Goal: Complete application form

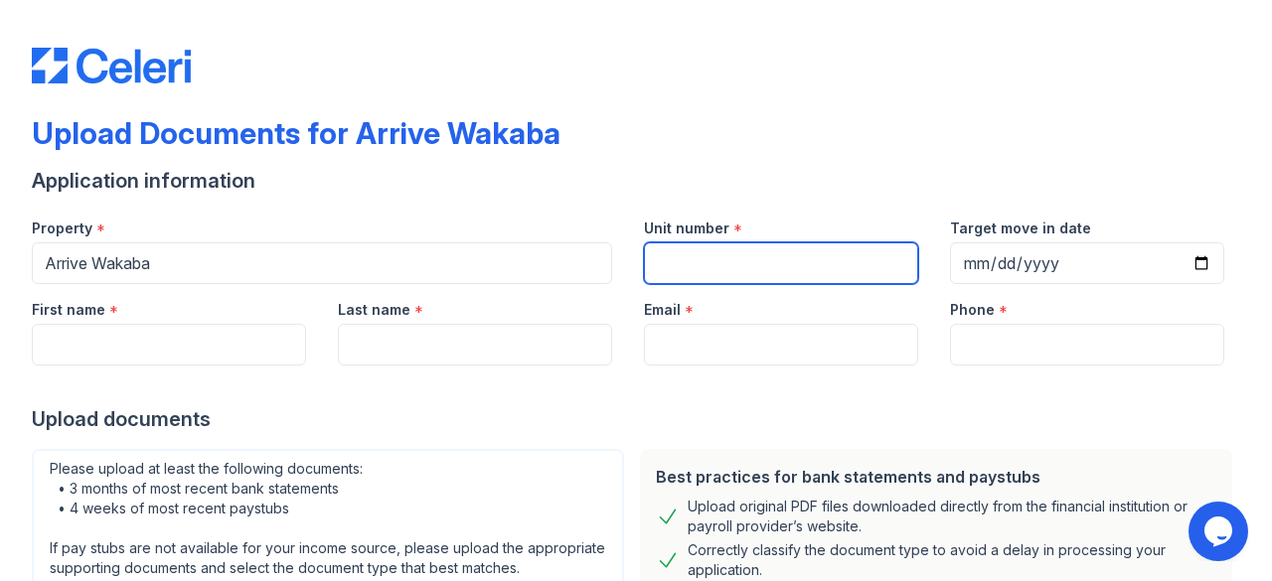
click at [687, 264] on input "Unit number" at bounding box center [781, 263] width 274 height 42
type input "412"
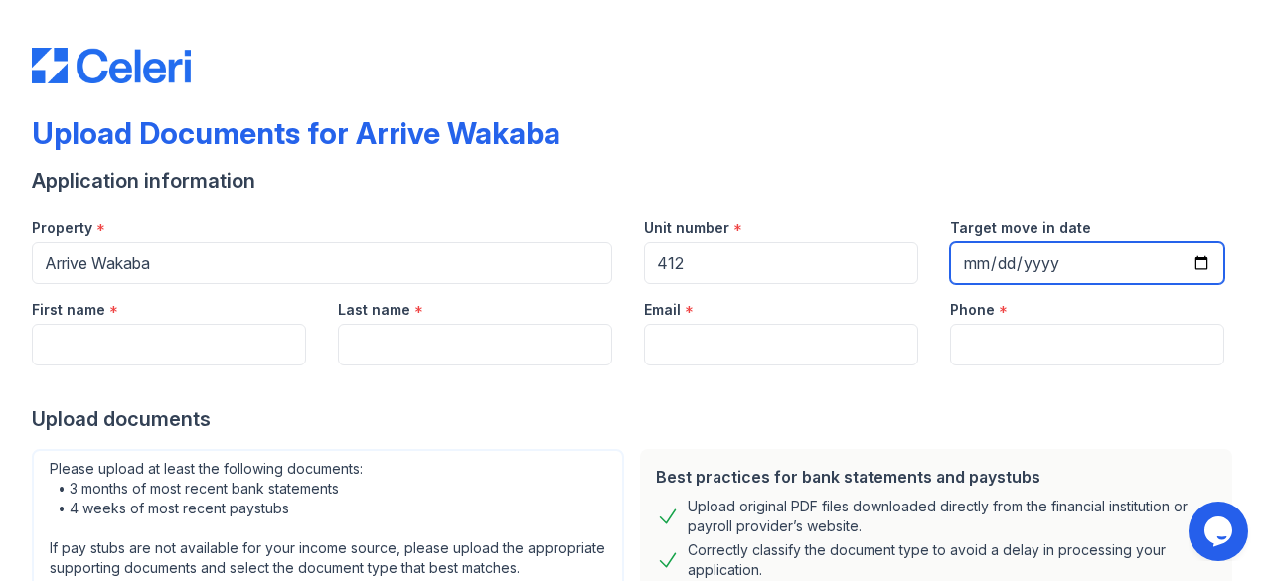
click at [968, 254] on input "Target move in date" at bounding box center [1087, 263] width 274 height 42
click at [968, 259] on input "Target move in date" at bounding box center [1087, 263] width 274 height 42
type input "0010-10-11"
type input "0201-10-11"
type input "0025-10-11"
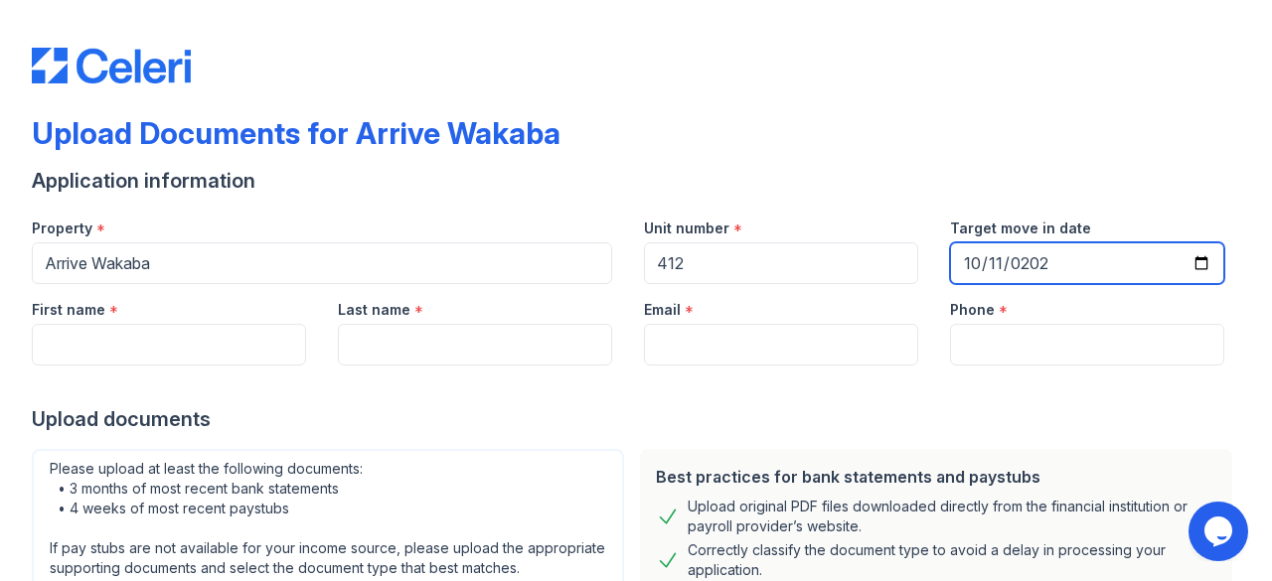
type input "[DATE]"
click at [965, 187] on div "Application information" at bounding box center [636, 181] width 1208 height 28
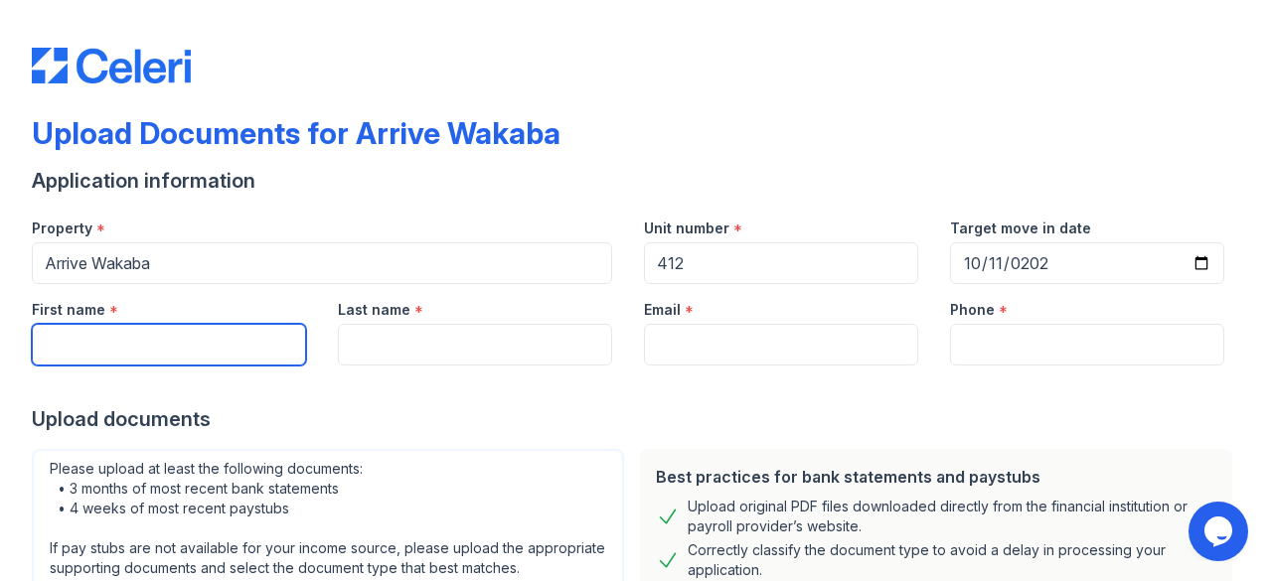
click at [226, 349] on input "First name" at bounding box center [169, 345] width 274 height 42
type input "[PERSON_NAME]"
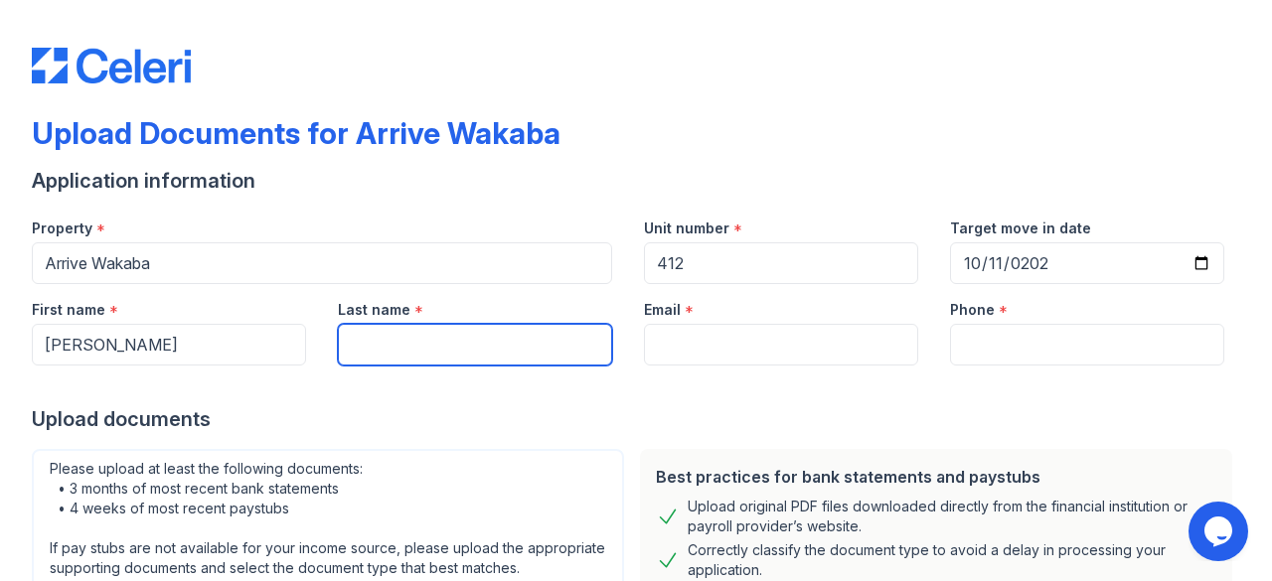
click at [363, 355] on input "Last name" at bounding box center [475, 345] width 274 height 42
type input "[PERSON_NAME]"
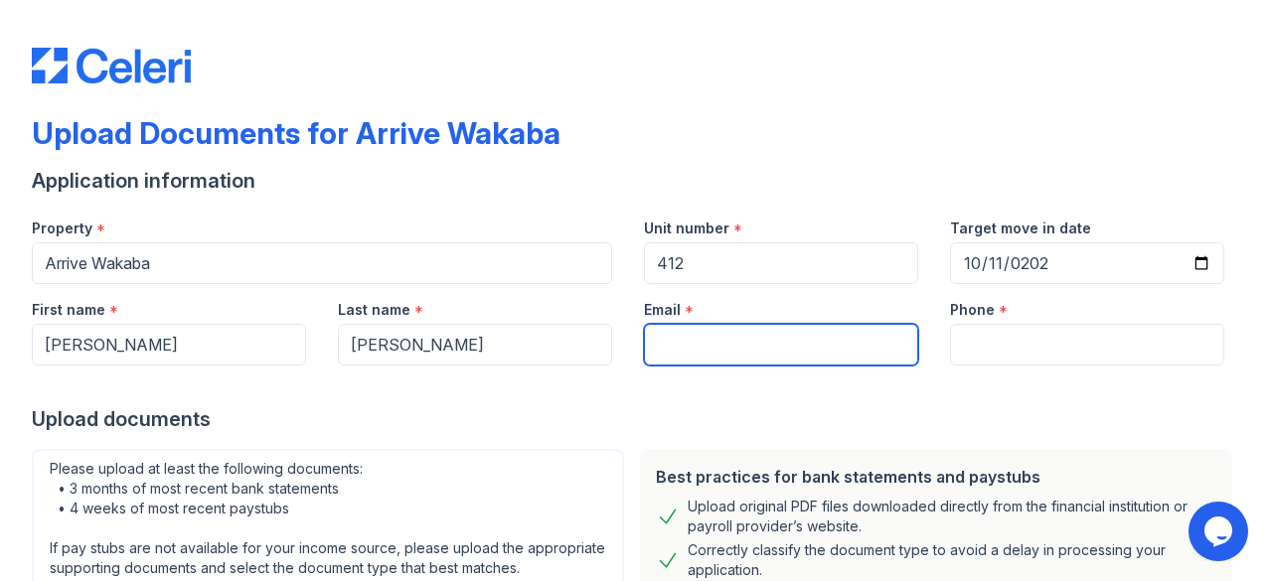
click at [757, 358] on input "Email" at bounding box center [781, 345] width 274 height 42
type input "[EMAIL_ADDRESS][DOMAIN_NAME]"
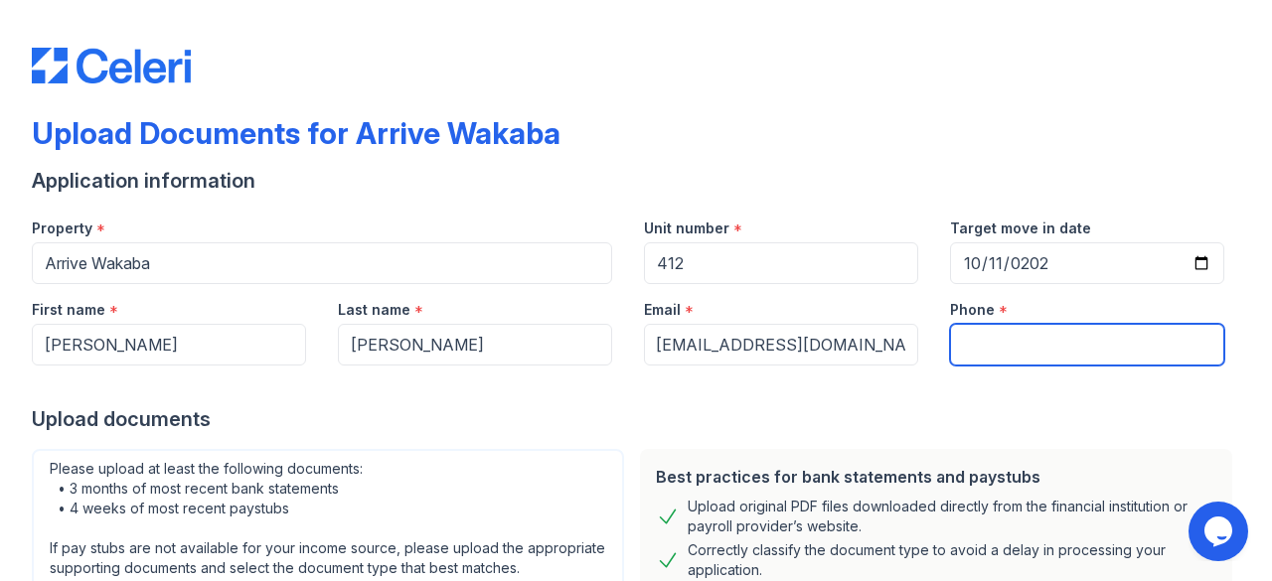
click at [990, 341] on input "Phone" at bounding box center [1087, 345] width 274 height 42
type input "3237172203"
click at [909, 394] on div at bounding box center [636, 386] width 1208 height 40
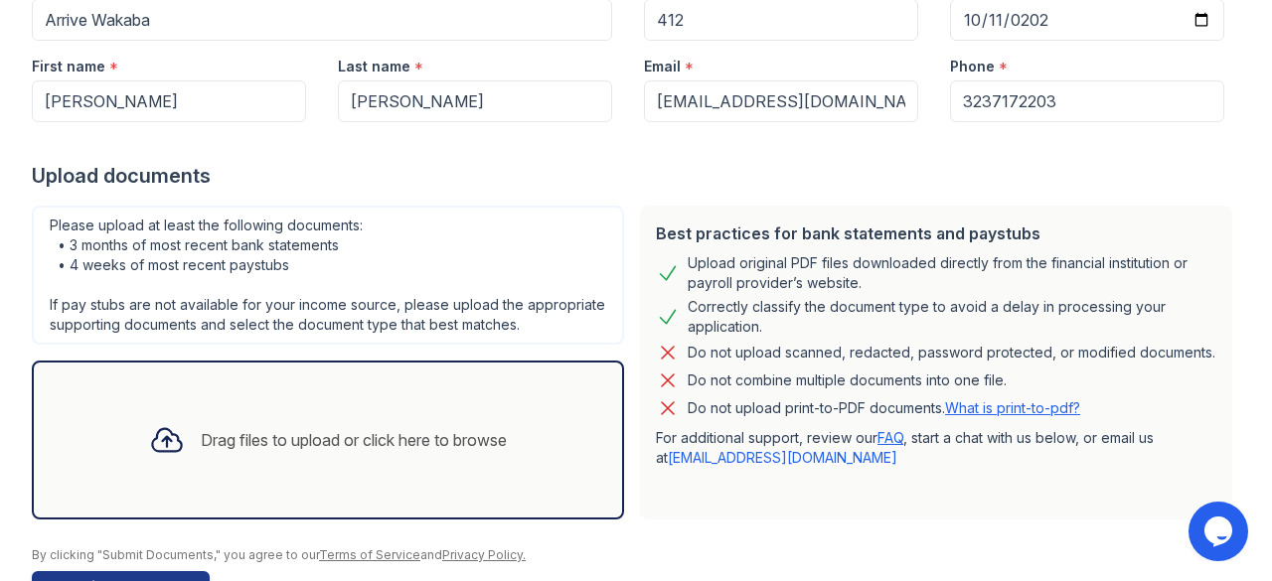
scroll to position [323, 0]
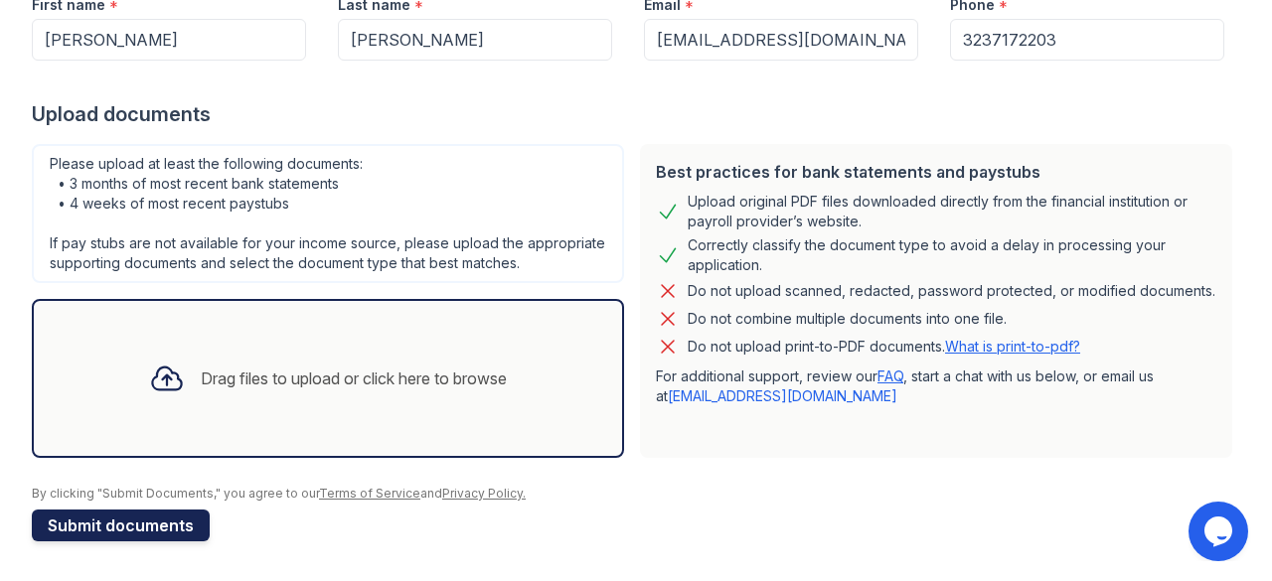
click at [157, 532] on button "Submit documents" at bounding box center [121, 526] width 178 height 32
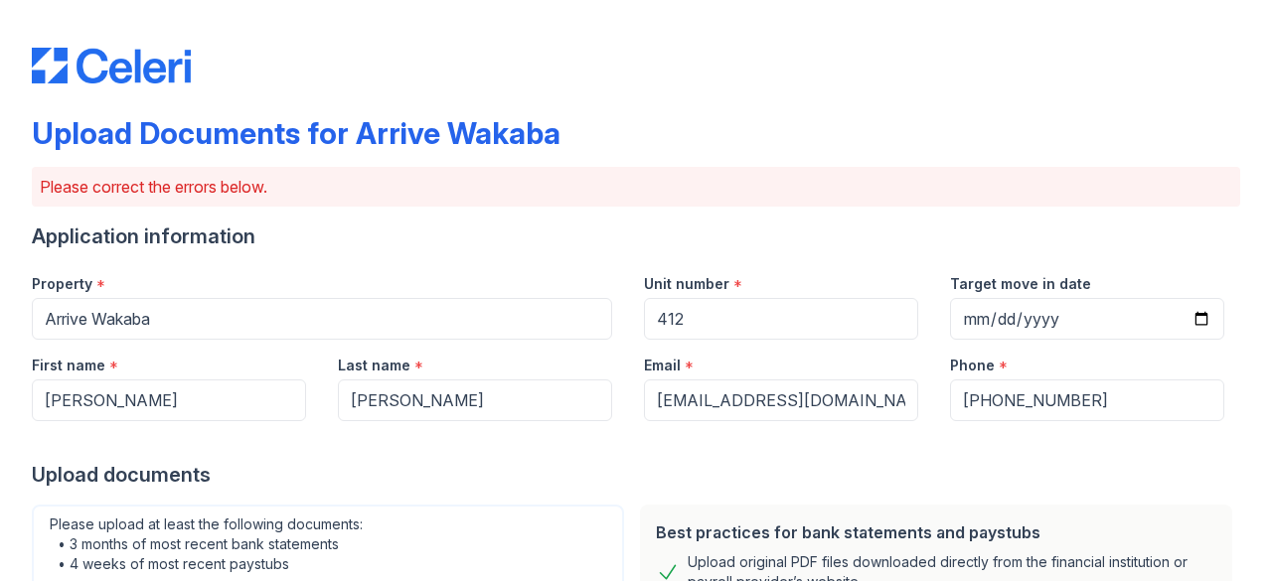
click at [738, 346] on div "Email *" at bounding box center [781, 360] width 274 height 40
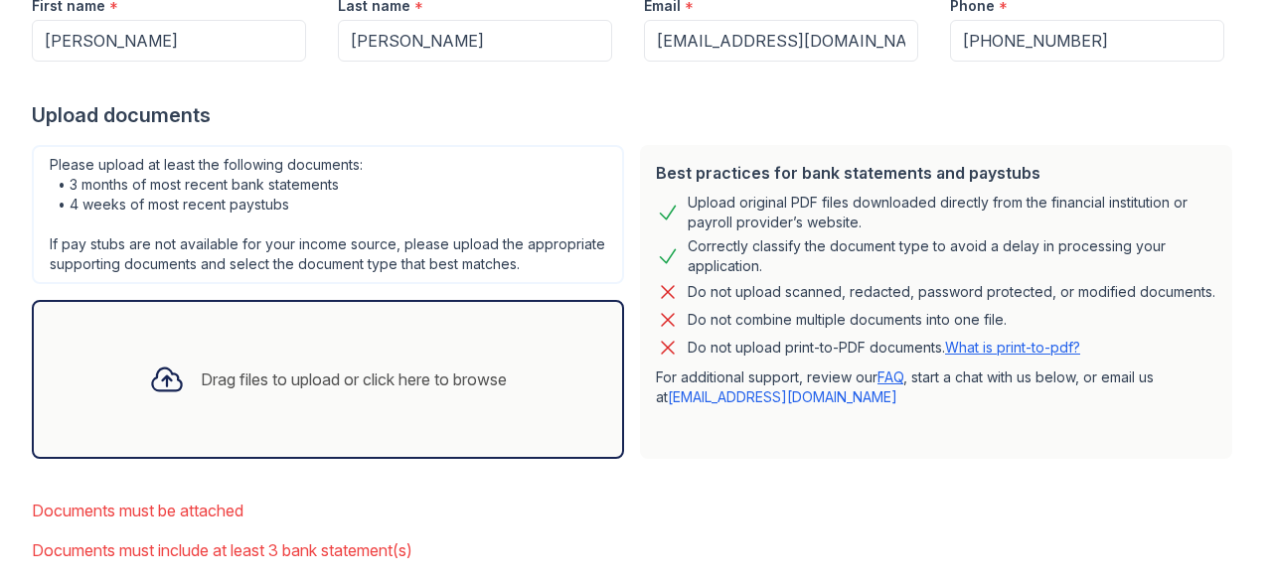
scroll to position [359, 0]
click at [153, 398] on icon at bounding box center [167, 381] width 36 height 36
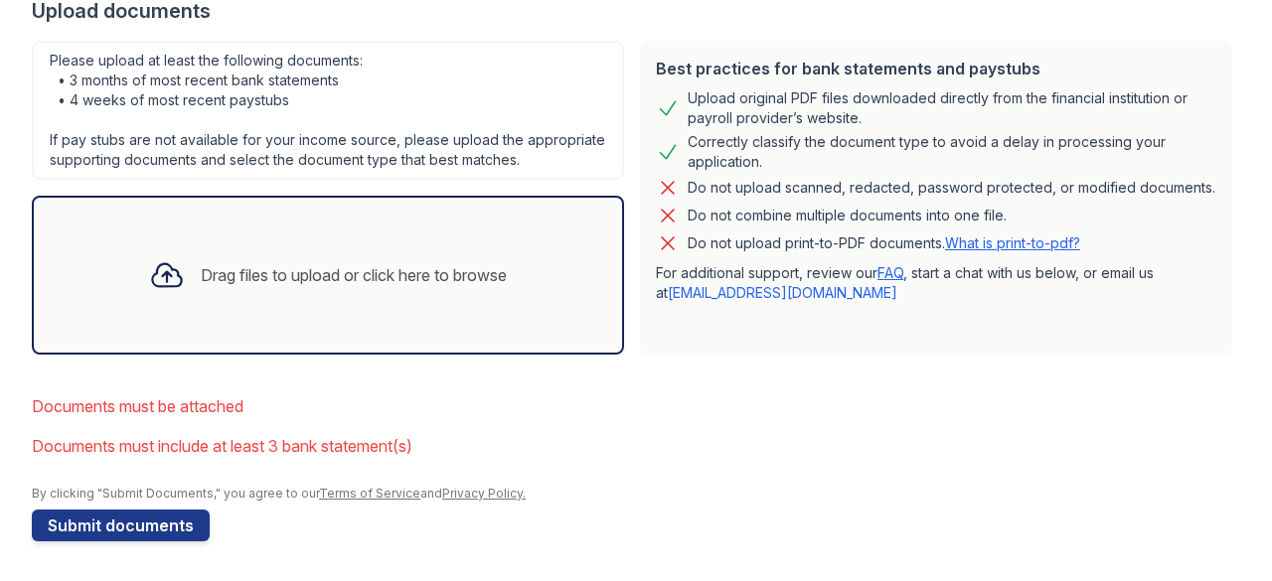
scroll to position [466, 0]
click at [149, 292] on icon at bounding box center [167, 275] width 36 height 36
click at [192, 426] on li "Documents must be attached" at bounding box center [636, 406] width 1208 height 40
click at [240, 466] on li "Documents must include at least 3 bank statement(s)" at bounding box center [636, 446] width 1208 height 40
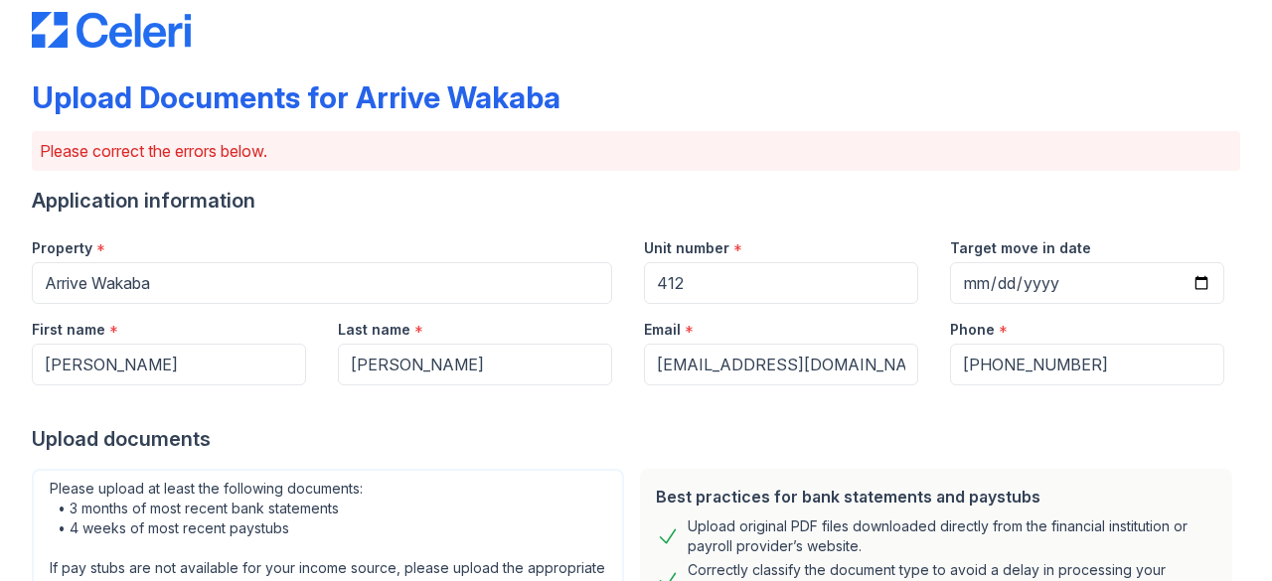
scroll to position [0, 0]
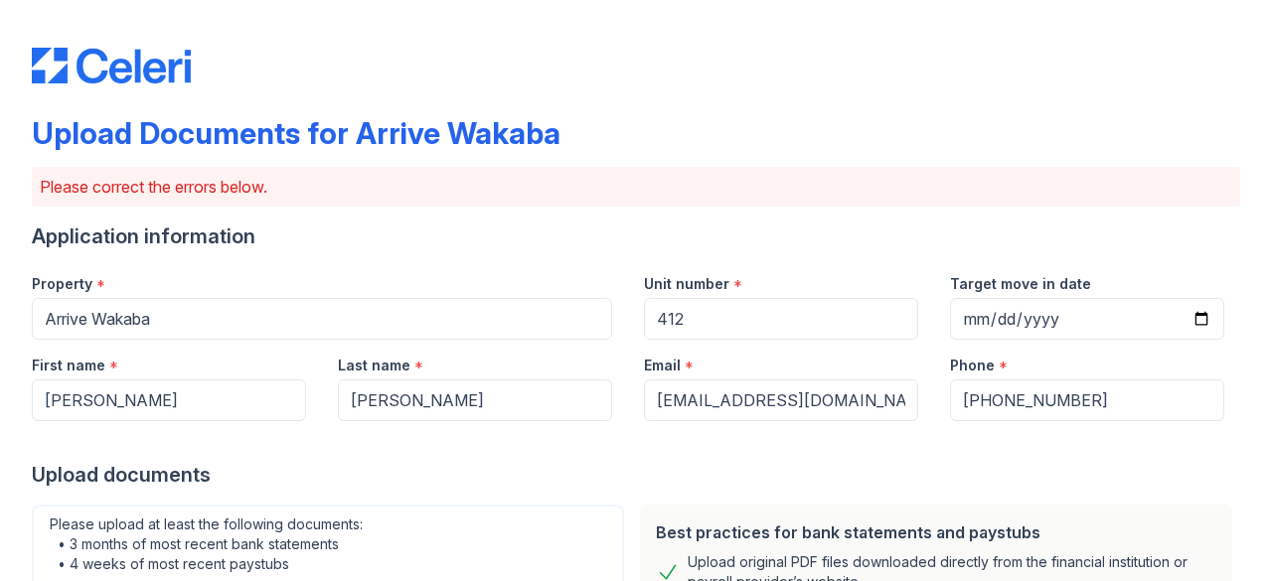
click at [170, 182] on p "Please correct the errors below." at bounding box center [636, 187] width 1192 height 24
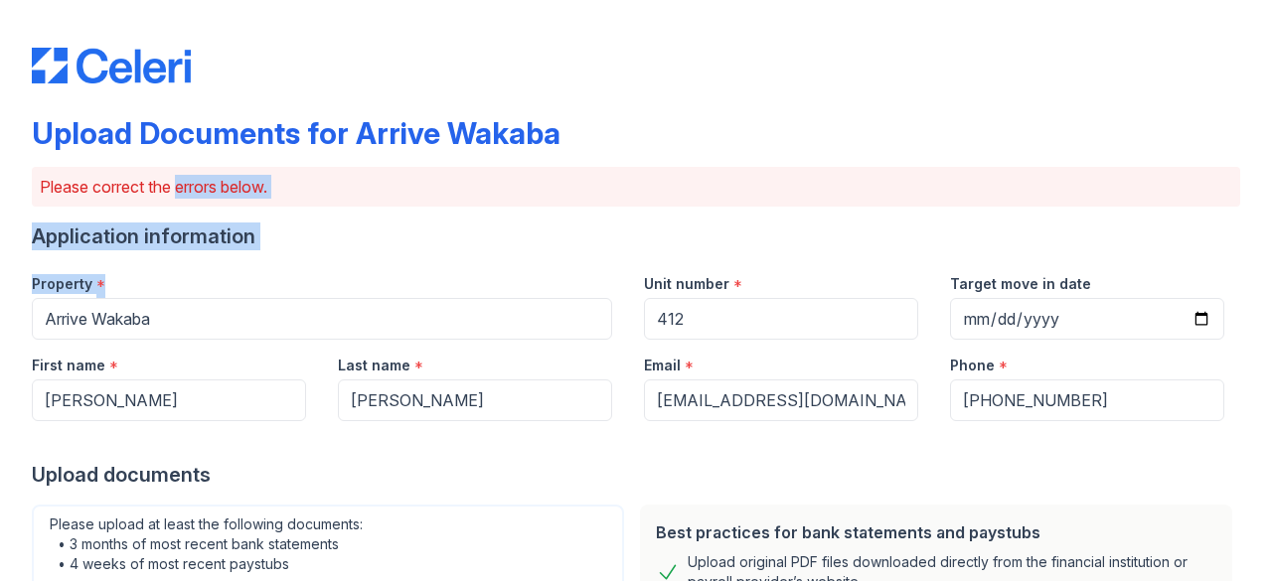
click at [400, 321] on div "Upload Documents for Arrive Wakaba Please correct the errors below. Application…" at bounding box center [636, 510] width 1208 height 1005
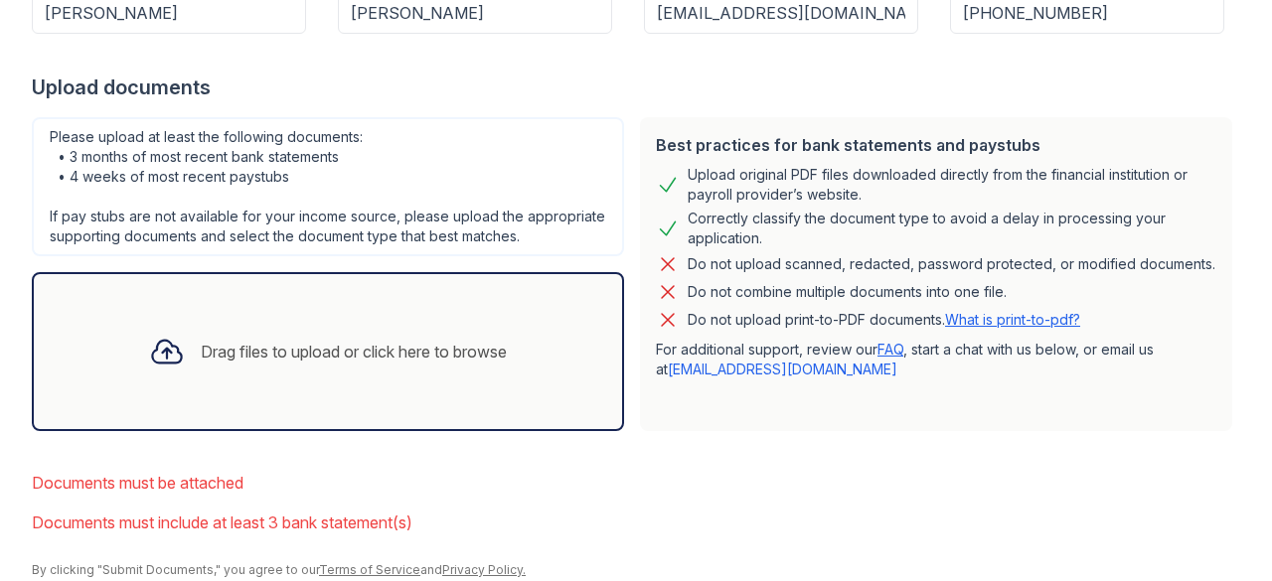
scroll to position [390, 0]
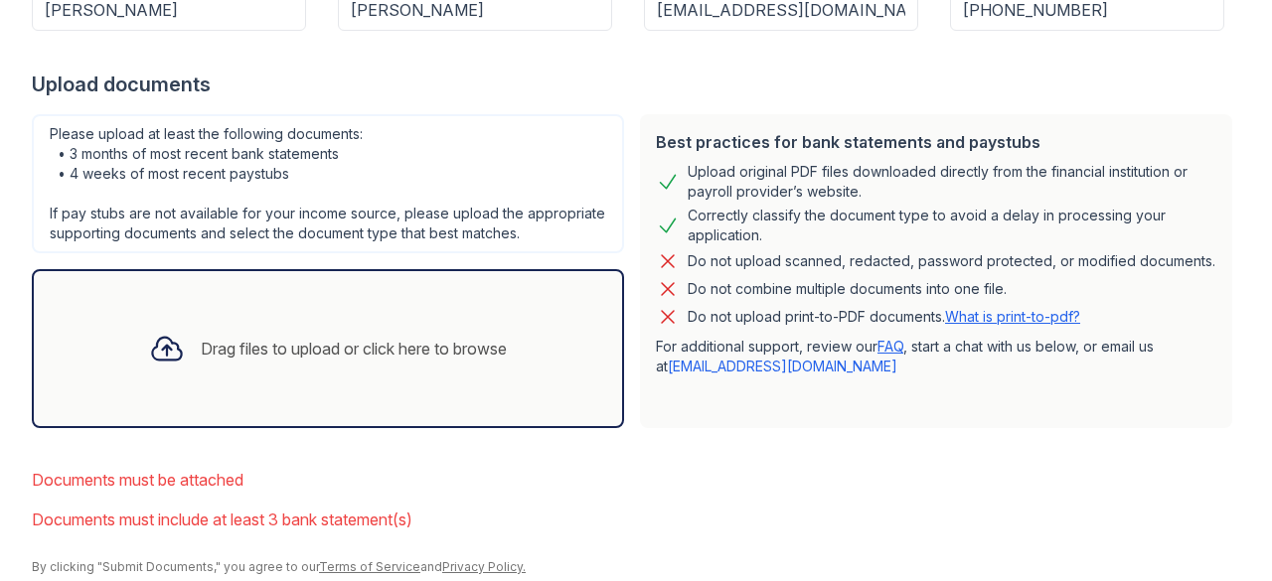
click at [165, 361] on icon at bounding box center [166, 349] width 29 height 23
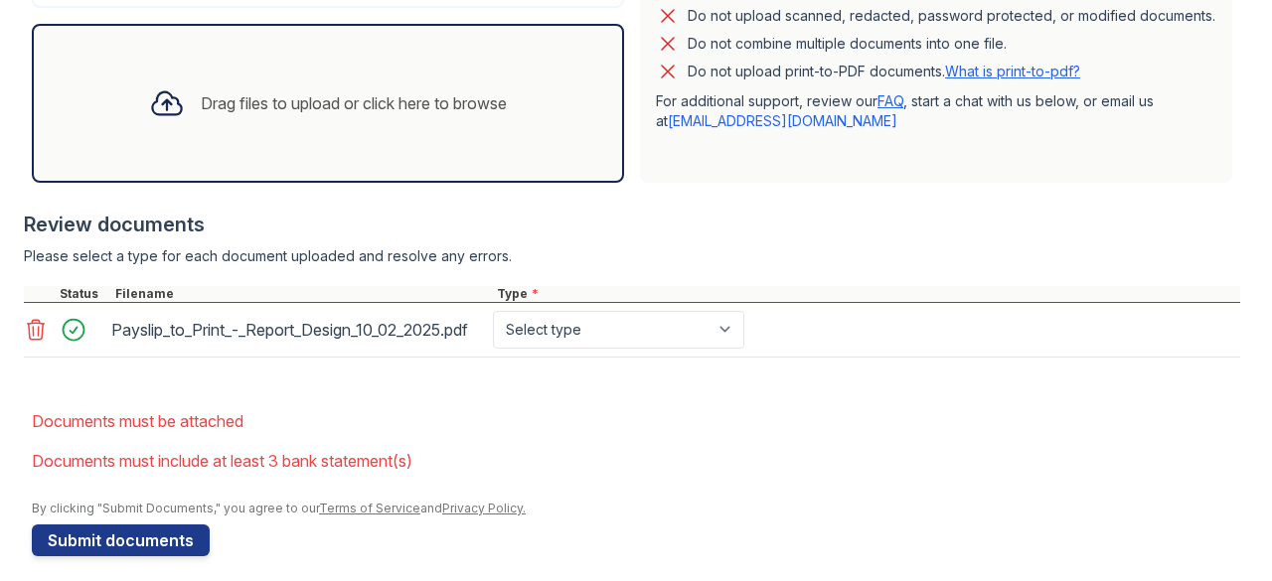
scroll to position [628, 0]
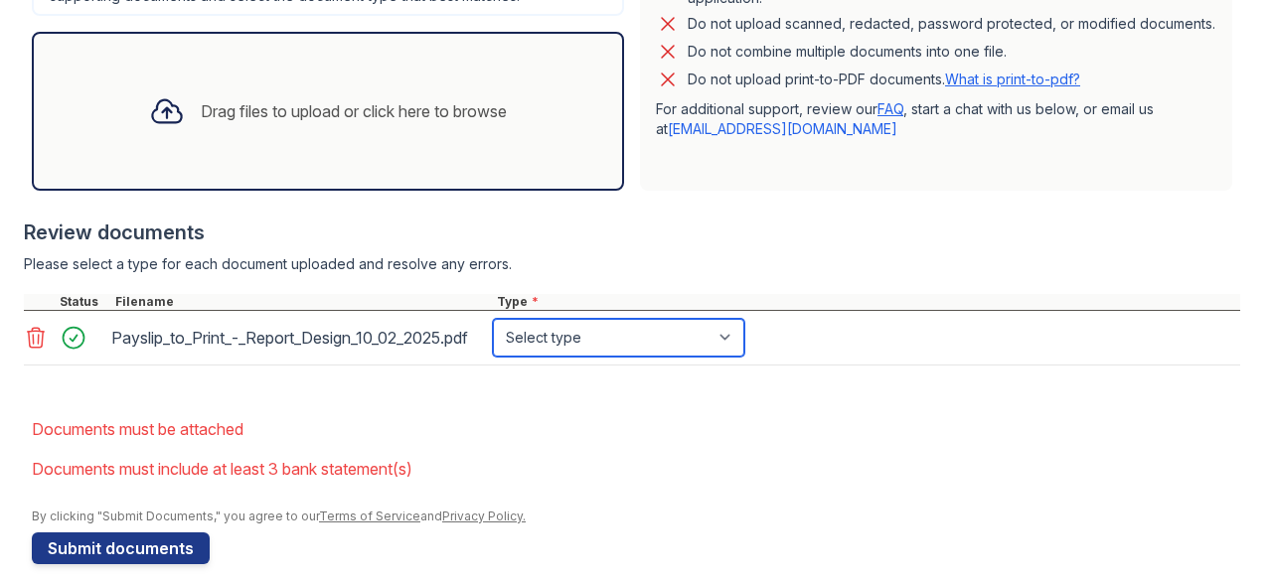
click at [539, 357] on select "Select type Paystub Bank Statement Offer Letter Tax Documents Benefit Award Let…" at bounding box center [618, 338] width 251 height 38
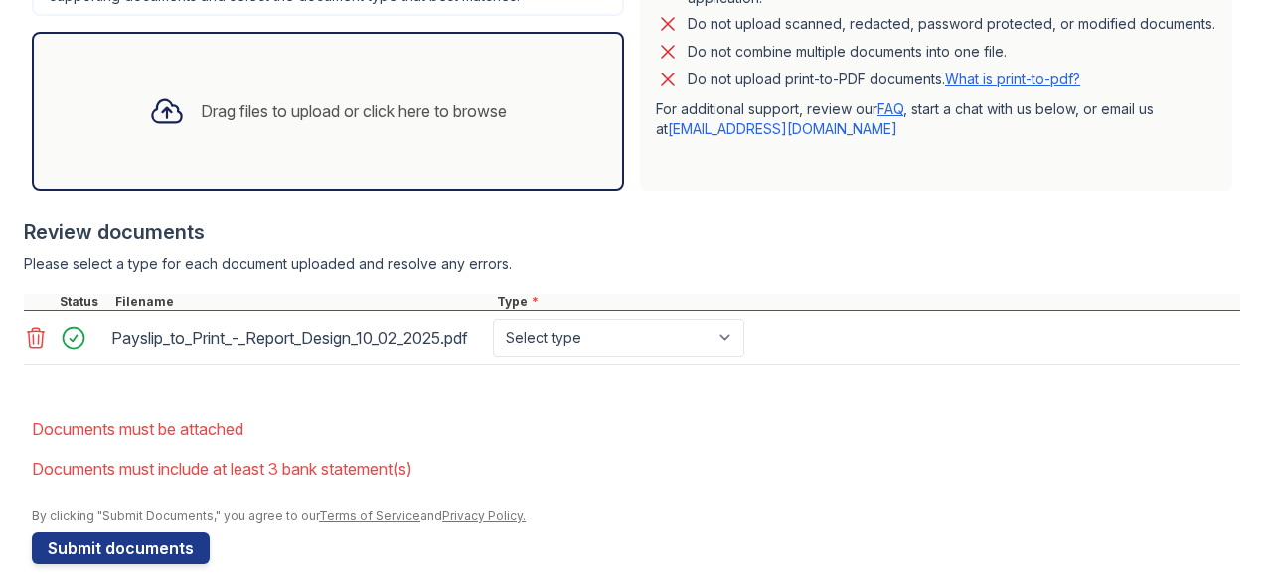
click at [793, 366] on div "Payslip_to_Print_-_Report_Design_10_02_2025.pdf Select type Paystub Bank Statem…" at bounding box center [632, 338] width 1216 height 55
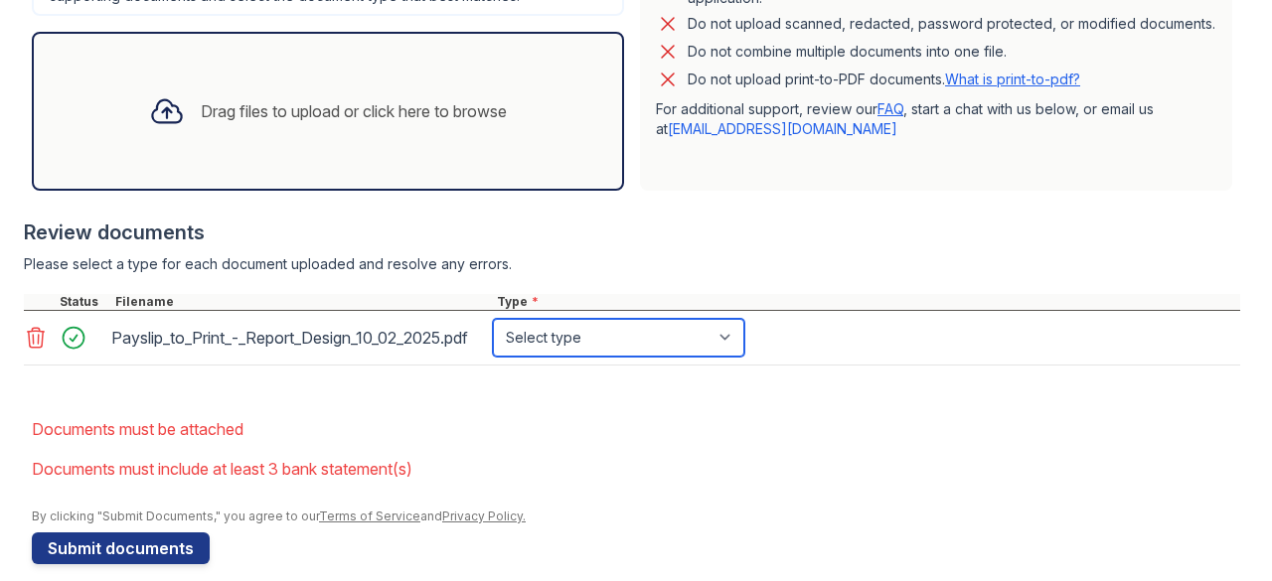
click at [697, 357] on select "Select type Paystub Bank Statement Offer Letter Tax Documents Benefit Award Let…" at bounding box center [618, 338] width 251 height 38
select select "paystub"
click at [493, 346] on select "Select type Paystub Bank Statement Offer Letter Tax Documents Benefit Award Let…" at bounding box center [618, 338] width 251 height 38
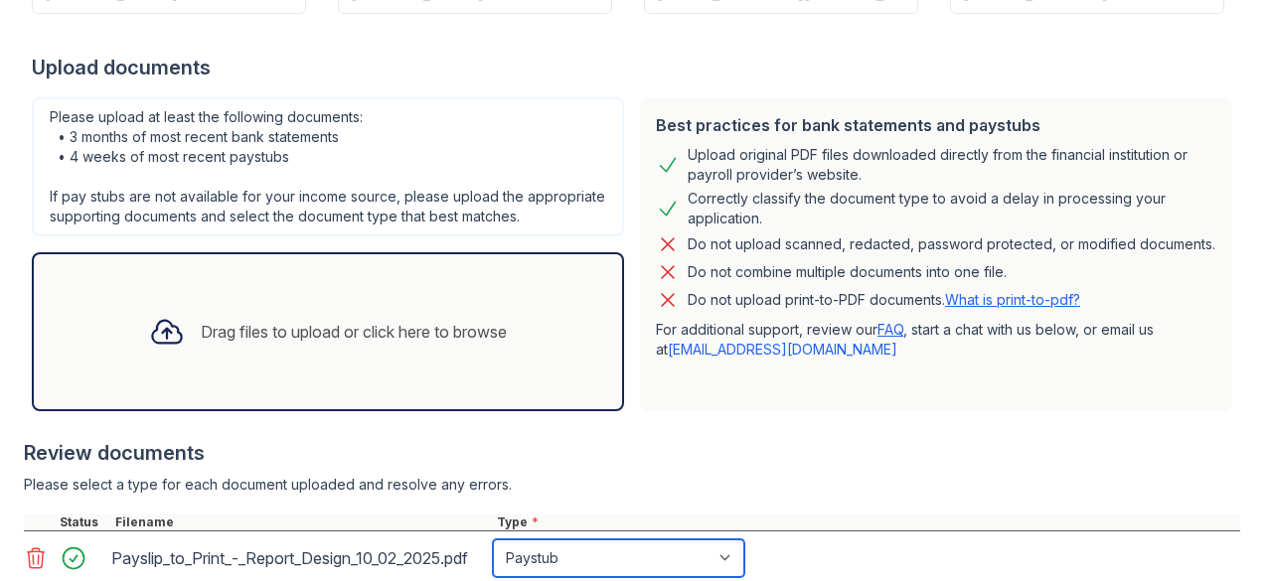
scroll to position [397, 0]
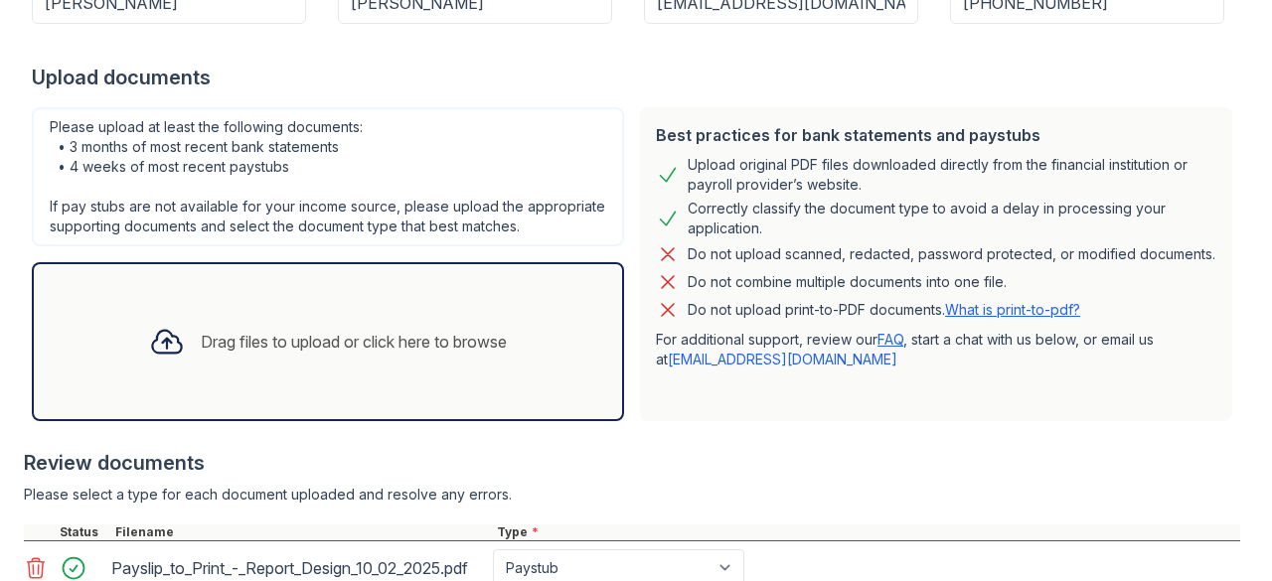
click at [150, 360] on icon at bounding box center [167, 342] width 36 height 36
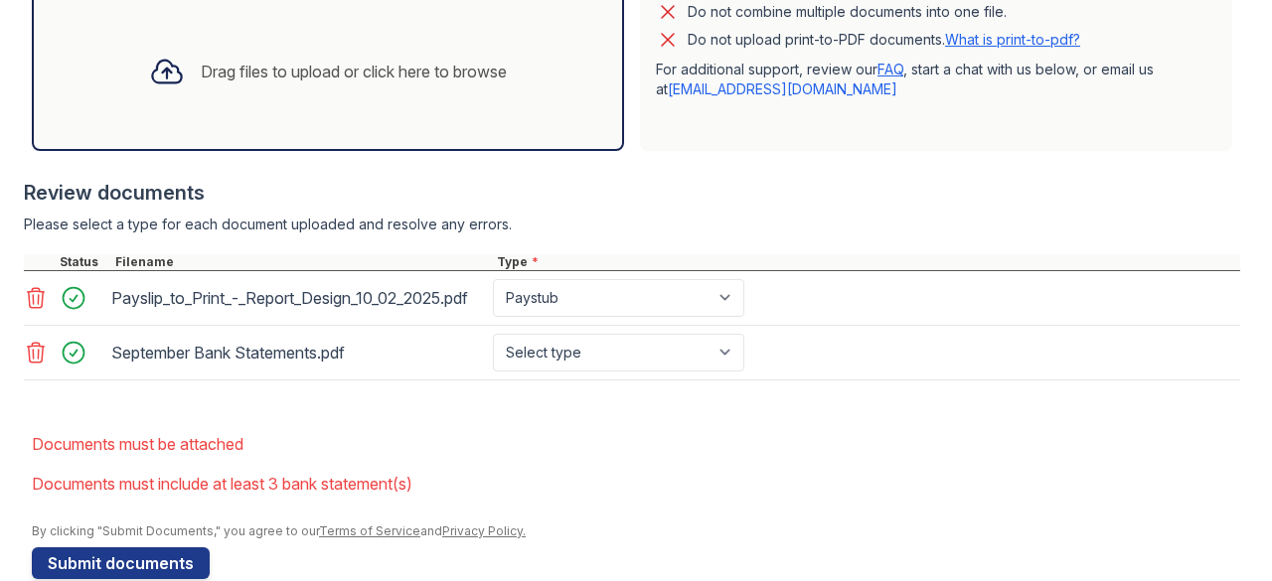
scroll to position [674, 0]
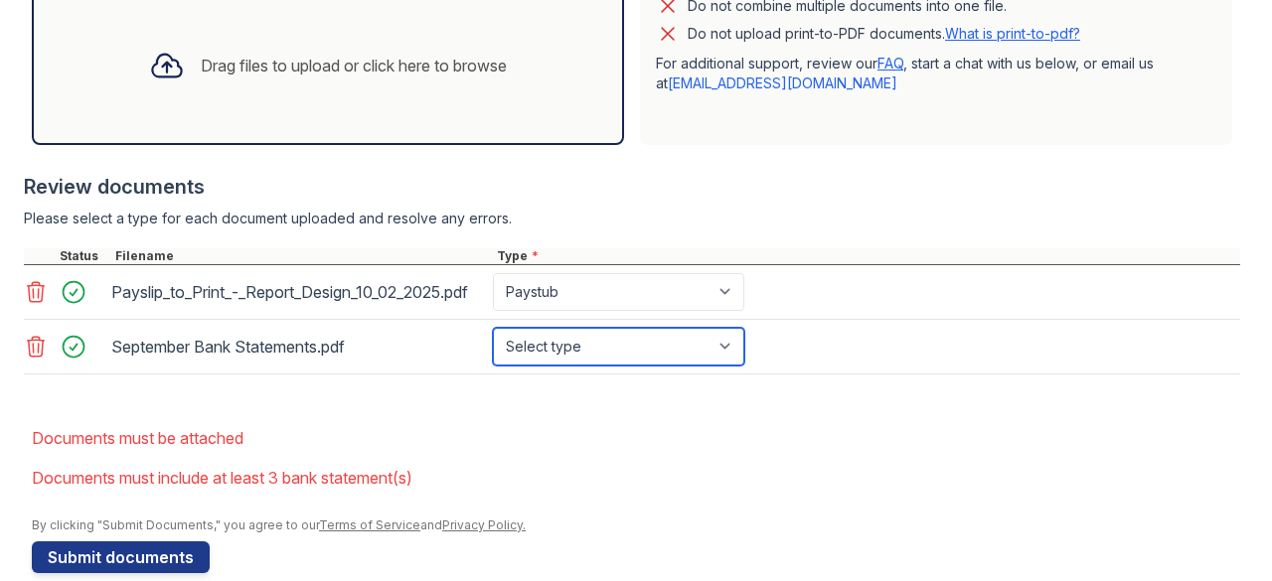
click at [576, 366] on select "Select type Paystub Bank Statement Offer Letter Tax Documents Benefit Award Let…" at bounding box center [618, 347] width 251 height 38
select select "bank_statement"
click at [493, 363] on select "Select type Paystub Bank Statement Offer Letter Tax Documents Benefit Award Let…" at bounding box center [618, 347] width 251 height 38
click at [550, 456] on li "Documents must be attached" at bounding box center [636, 438] width 1208 height 40
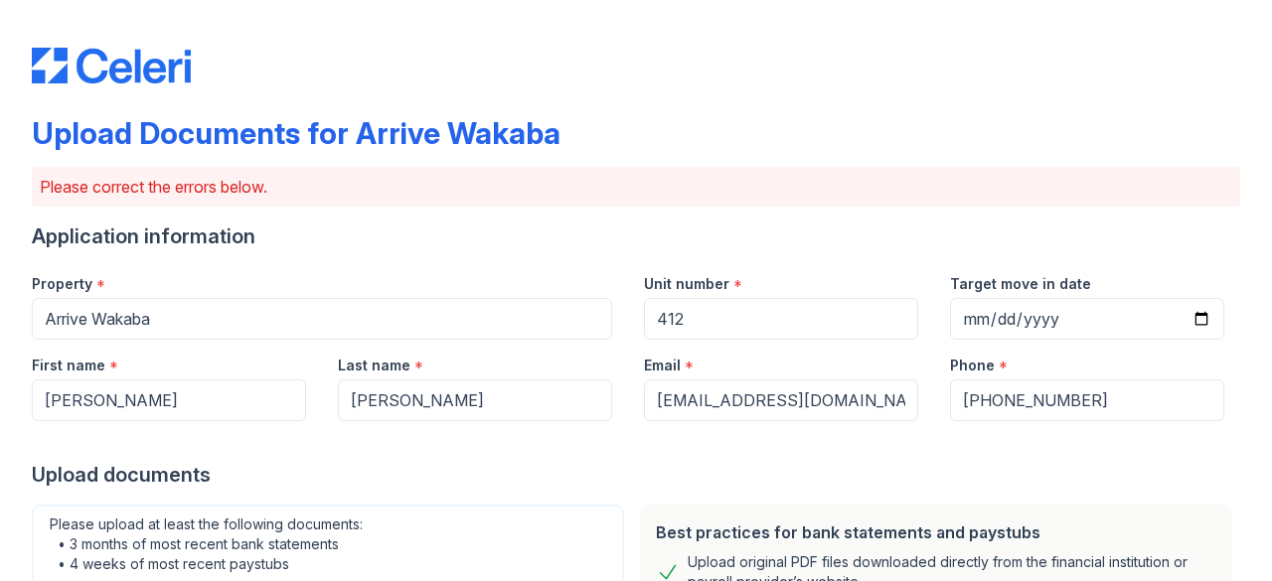
scroll to position [739, 0]
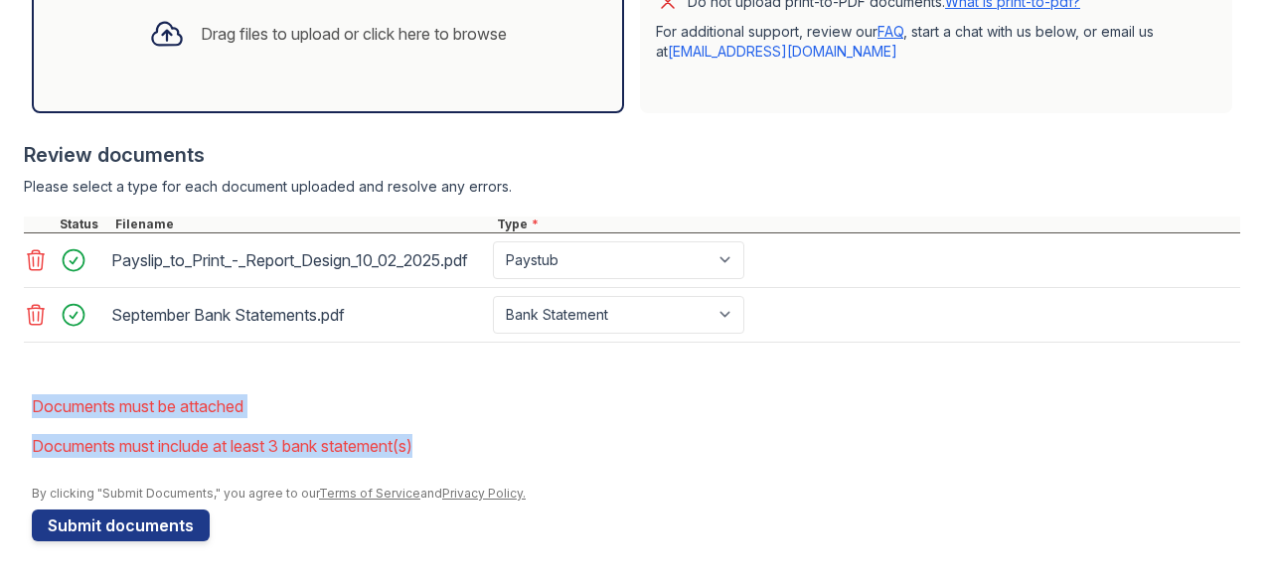
drag, startPoint x: 31, startPoint y: 407, endPoint x: 518, endPoint y: 454, distance: 489.1
click at [518, 454] on main "Upload Documents for Arrive Wakaba Please correct the errors below. Application…" at bounding box center [636, 290] width 1272 height 581
click at [518, 454] on li "Documents must include at least 3 bank statement(s)" at bounding box center [636, 446] width 1208 height 40
drag, startPoint x: 428, startPoint y: 447, endPoint x: 0, endPoint y: 388, distance: 432.2
click at [0, 388] on main "Upload Documents for Arrive Wakaba Please correct the errors below. Application…" at bounding box center [636, 290] width 1272 height 581
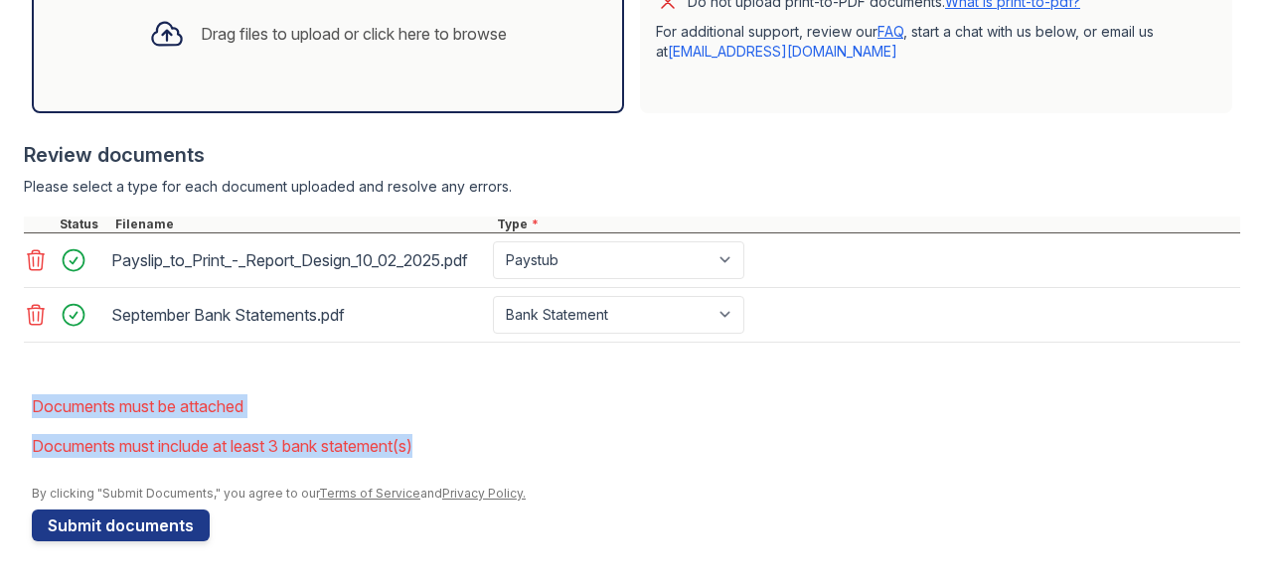
click at [457, 398] on li "Documents must be attached" at bounding box center [636, 406] width 1208 height 40
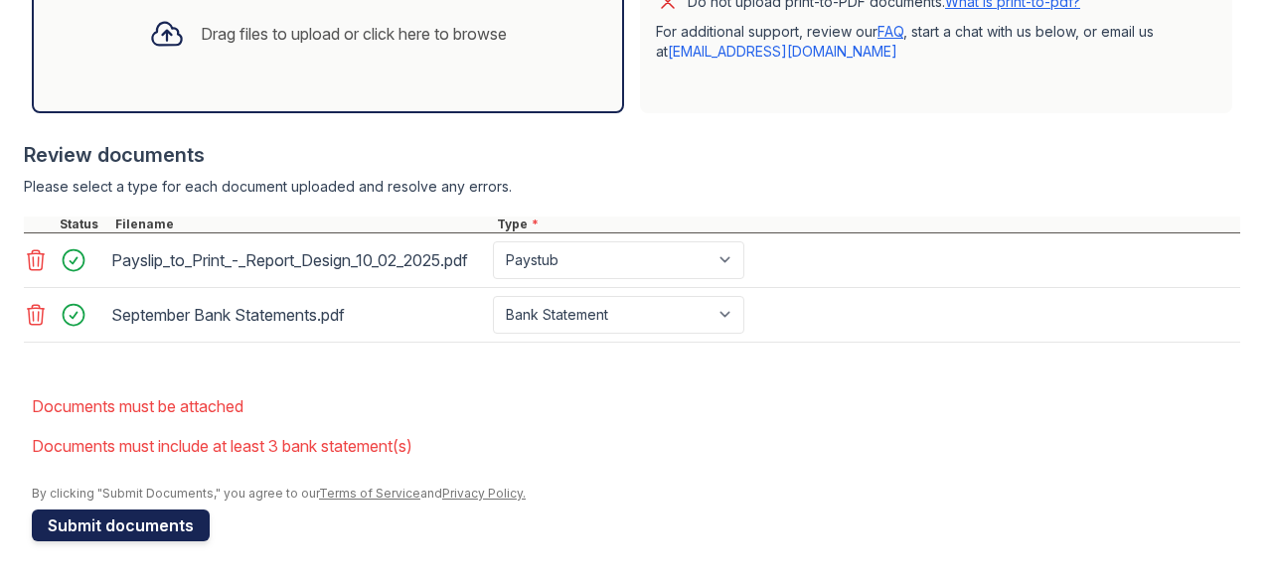
click at [171, 520] on button "Submit documents" at bounding box center [121, 526] width 178 height 32
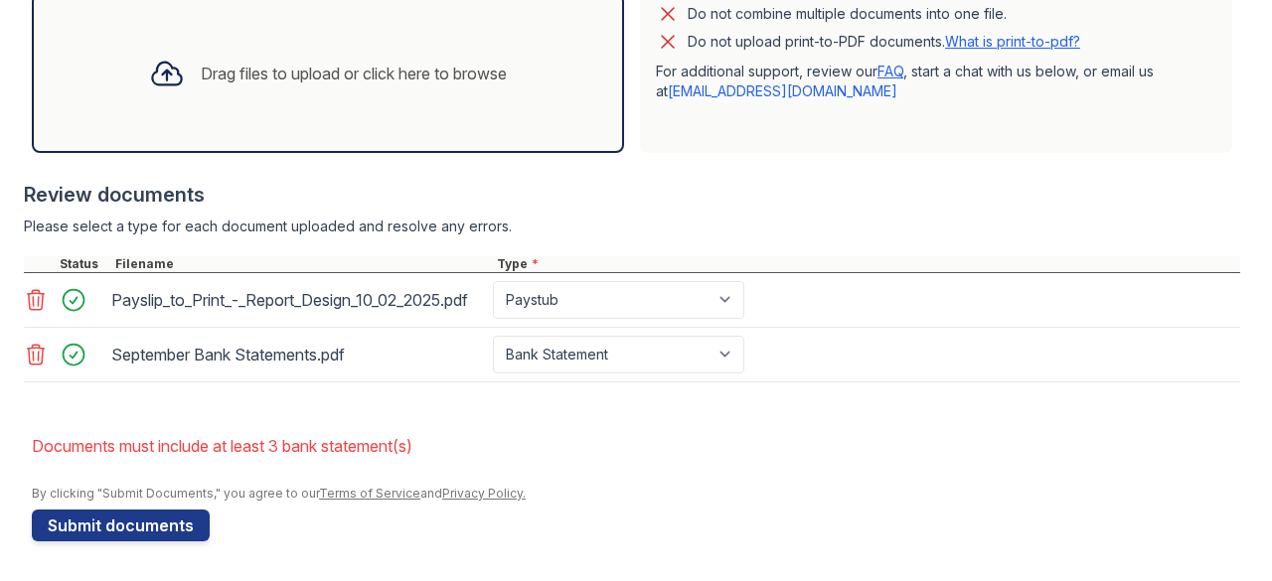
scroll to position [699, 0]
click at [309, 451] on li "Documents must include at least 3 bank statement(s)" at bounding box center [636, 446] width 1208 height 40
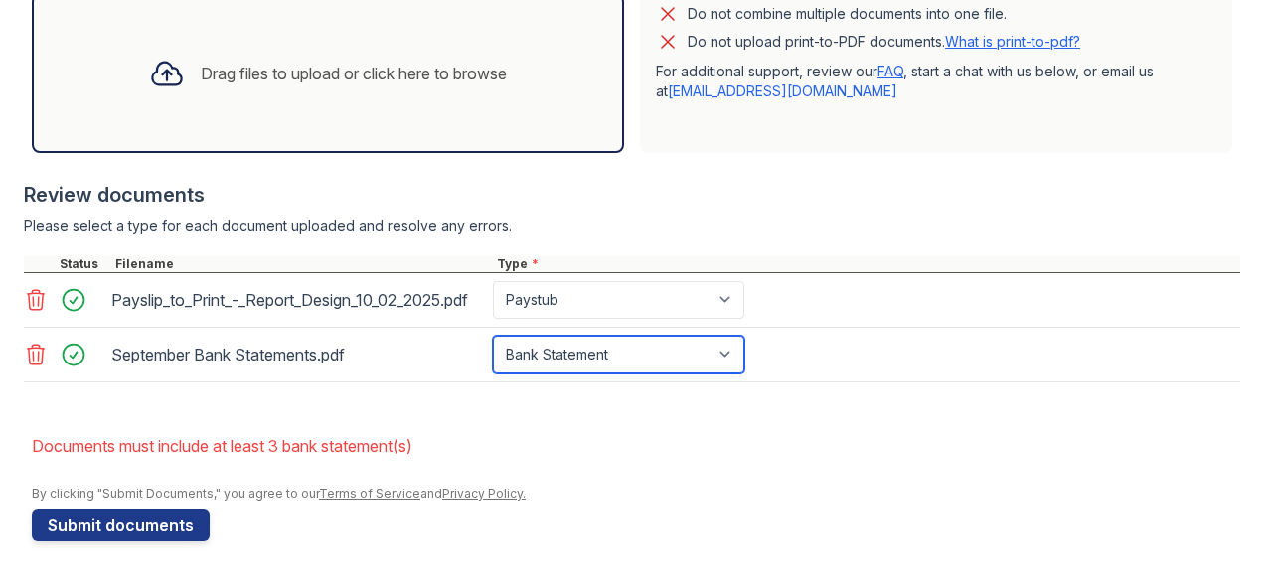
click at [565, 354] on select "Paystub Bank Statement Offer Letter Tax Documents Benefit Award Letter Investme…" at bounding box center [618, 355] width 251 height 38
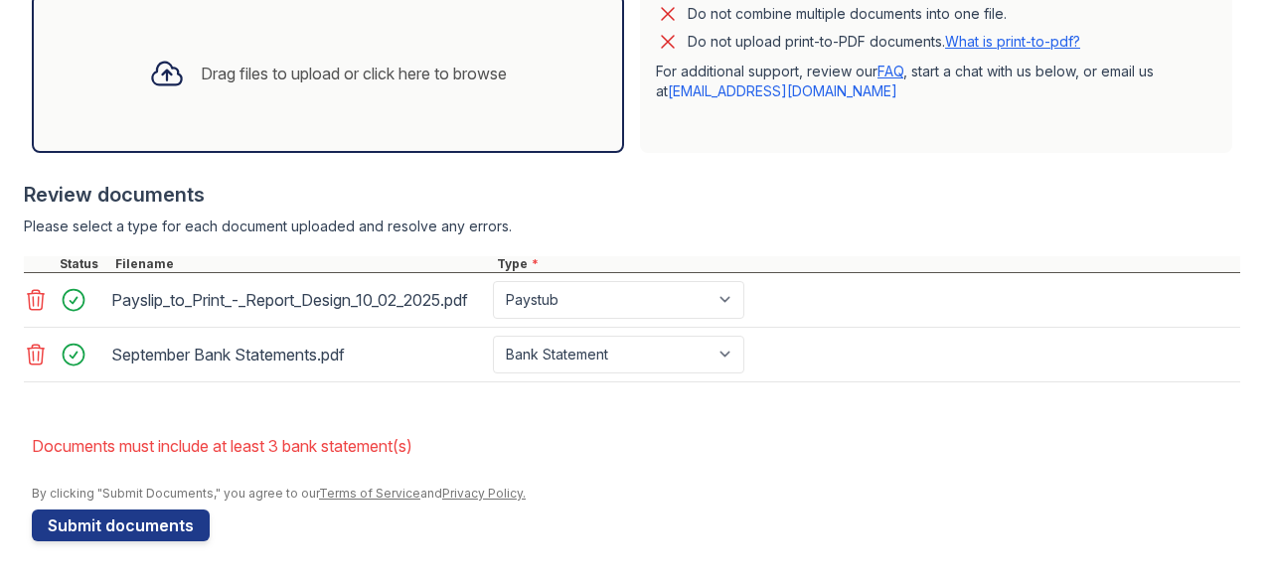
click at [876, 439] on li "Documents must include at least 3 bank statement(s)" at bounding box center [636, 446] width 1208 height 40
click at [158, 61] on icon at bounding box center [167, 74] width 36 height 36
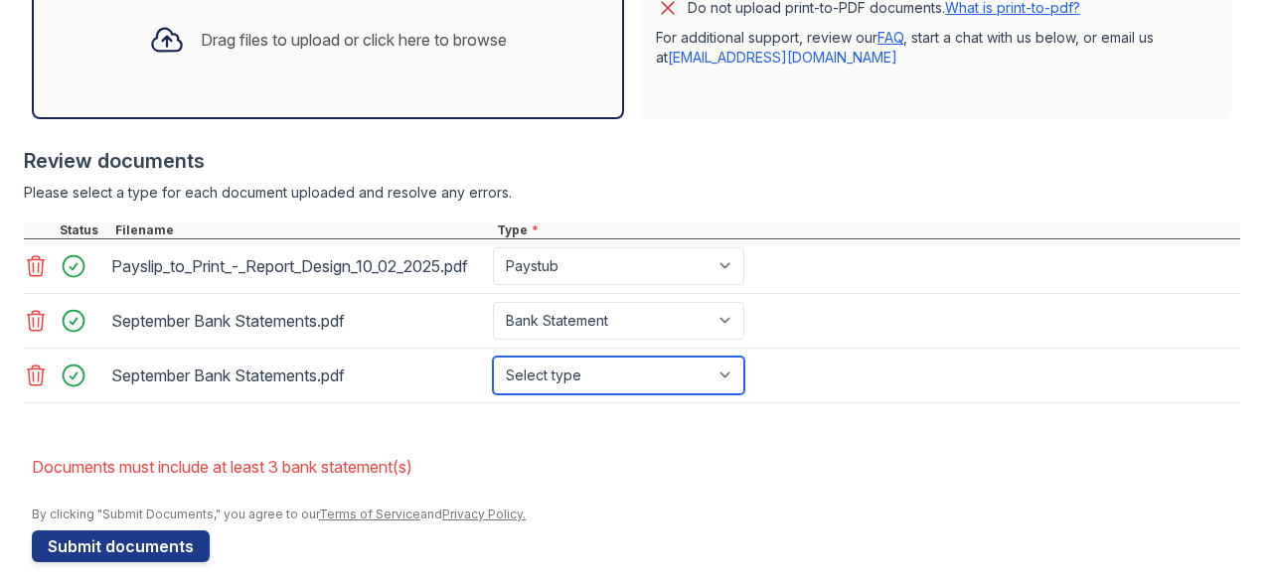
click at [570, 394] on select "Select type Paystub Bank Statement Offer Letter Tax Documents Benefit Award Let…" at bounding box center [618, 376] width 251 height 38
select select "bank_statement"
click at [493, 390] on select "Select type Paystub Bank Statement Offer Letter Tax Documents Benefit Award Let…" at bounding box center [618, 376] width 251 height 38
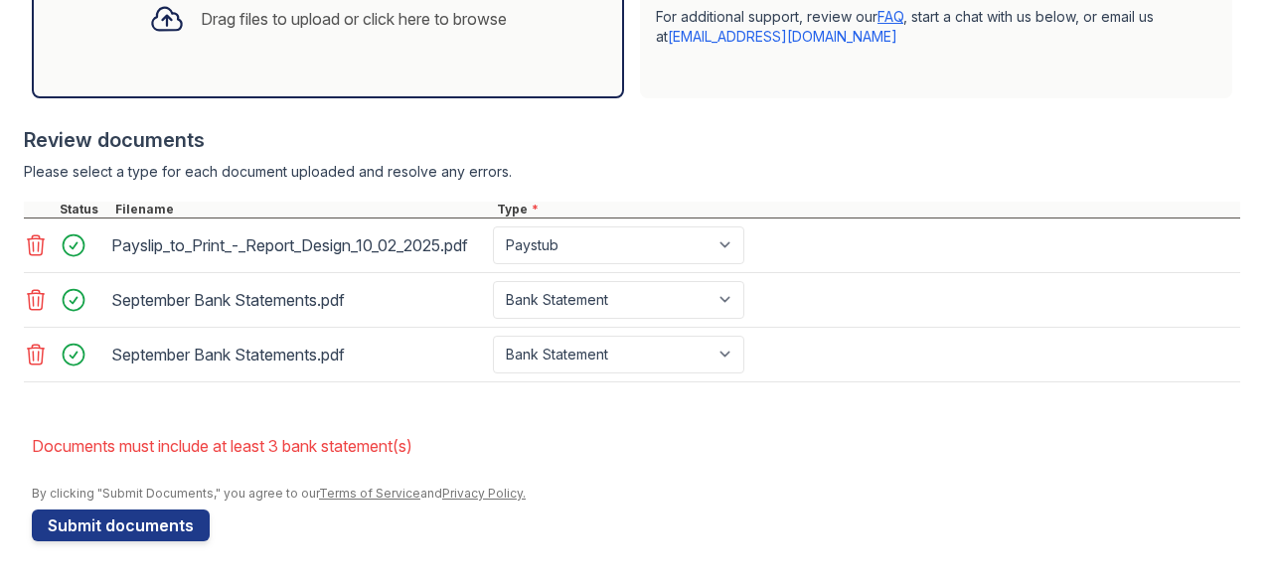
click at [161, 17] on icon at bounding box center [167, 19] width 36 height 36
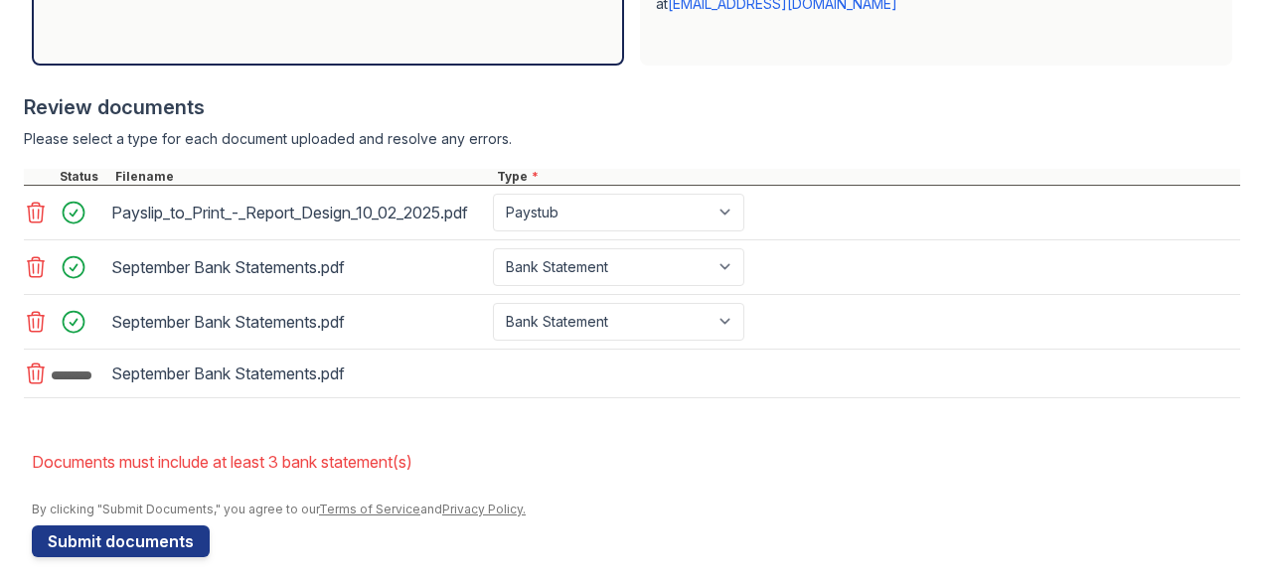
scroll to position [807, 0]
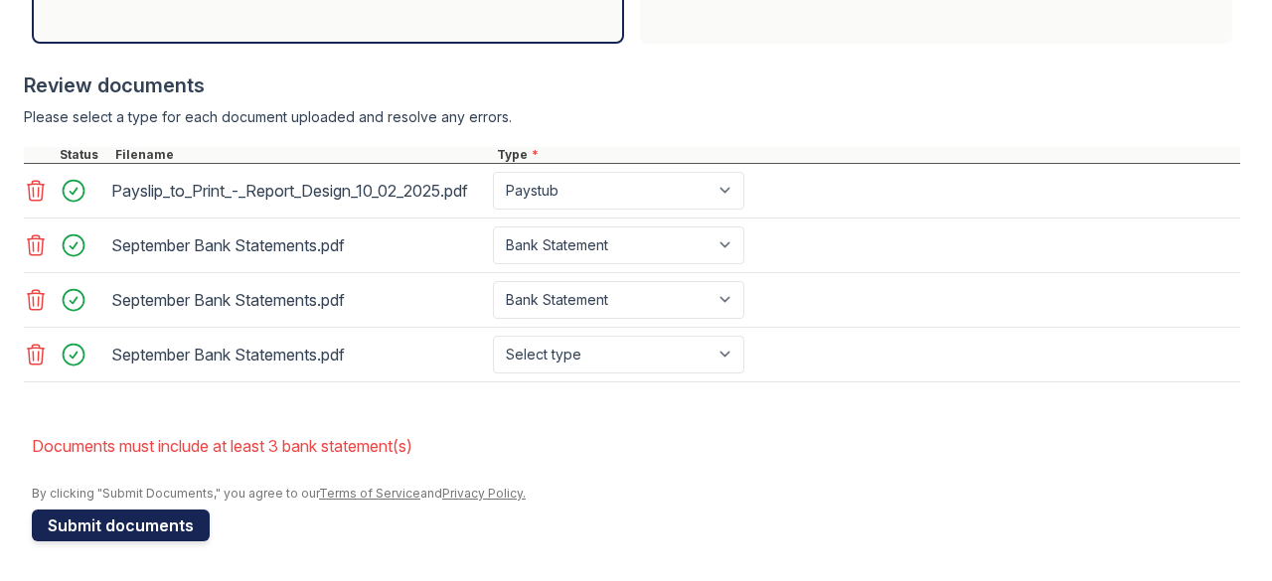
click at [180, 520] on button "Submit documents" at bounding box center [121, 526] width 178 height 32
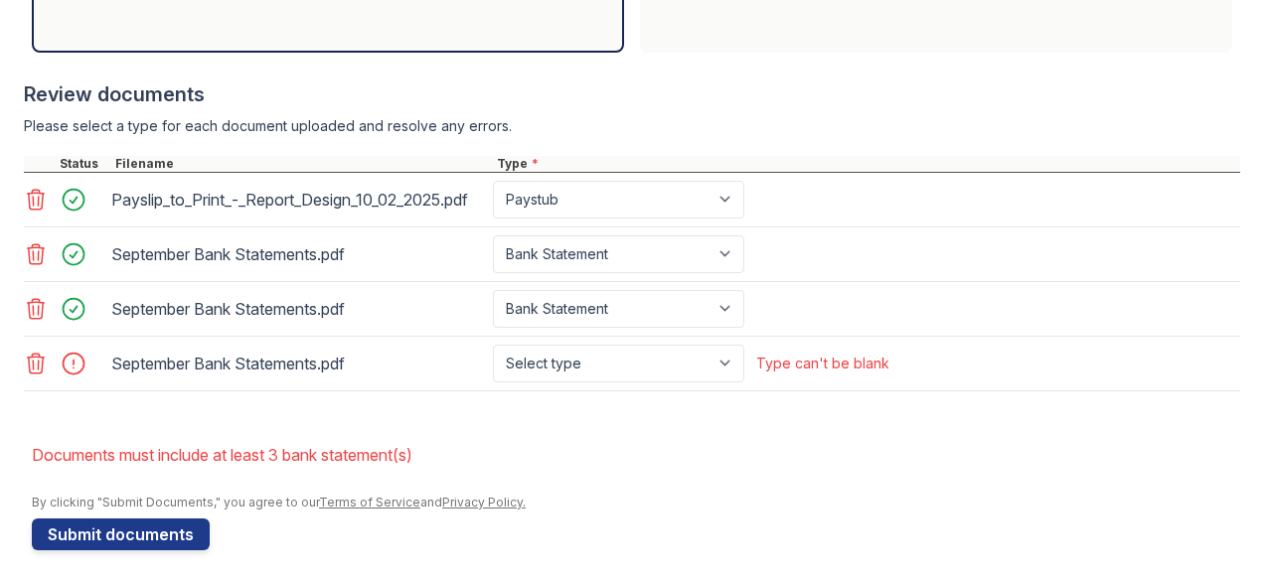
scroll to position [769, 0]
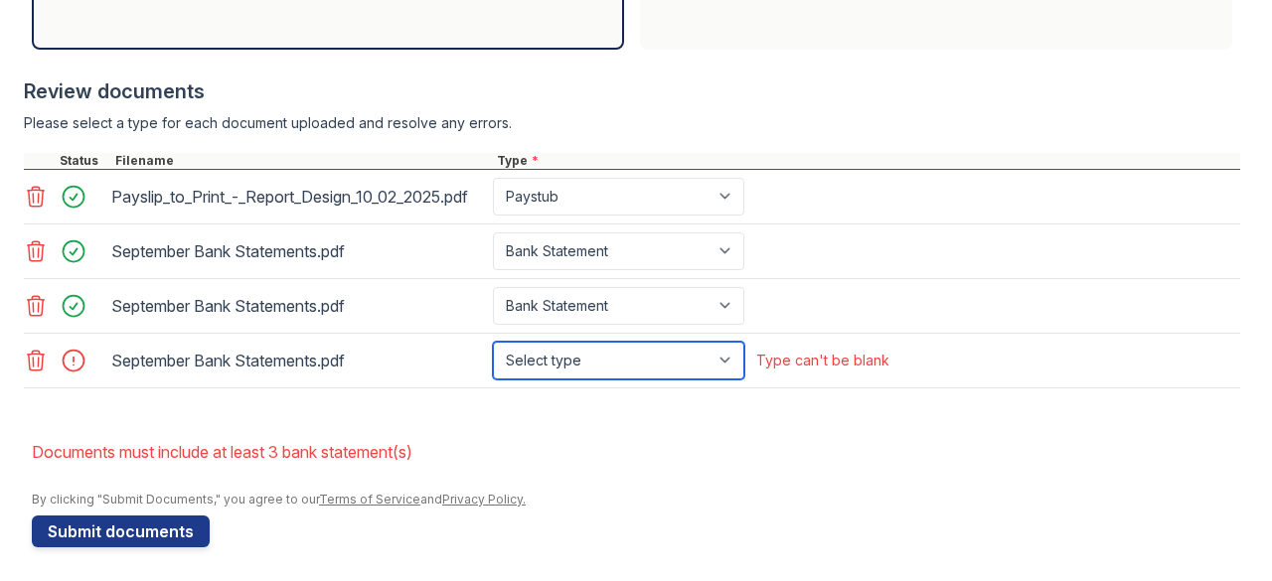
click at [622, 380] on select "Select type Paystub Bank Statement Offer Letter Tax Documents Benefit Award Let…" at bounding box center [618, 361] width 251 height 38
click at [493, 375] on select "Select type Paystub Bank Statement Offer Letter Tax Documents Benefit Award Let…" at bounding box center [618, 361] width 251 height 38
click at [575, 380] on select "Select type Paystub Bank Statement Offer Letter Tax Documents Benefit Award Let…" at bounding box center [618, 361] width 251 height 38
select select "bank_statement"
click at [493, 375] on select "Select type Paystub Bank Statement Offer Letter Tax Documents Benefit Award Let…" at bounding box center [618, 361] width 251 height 38
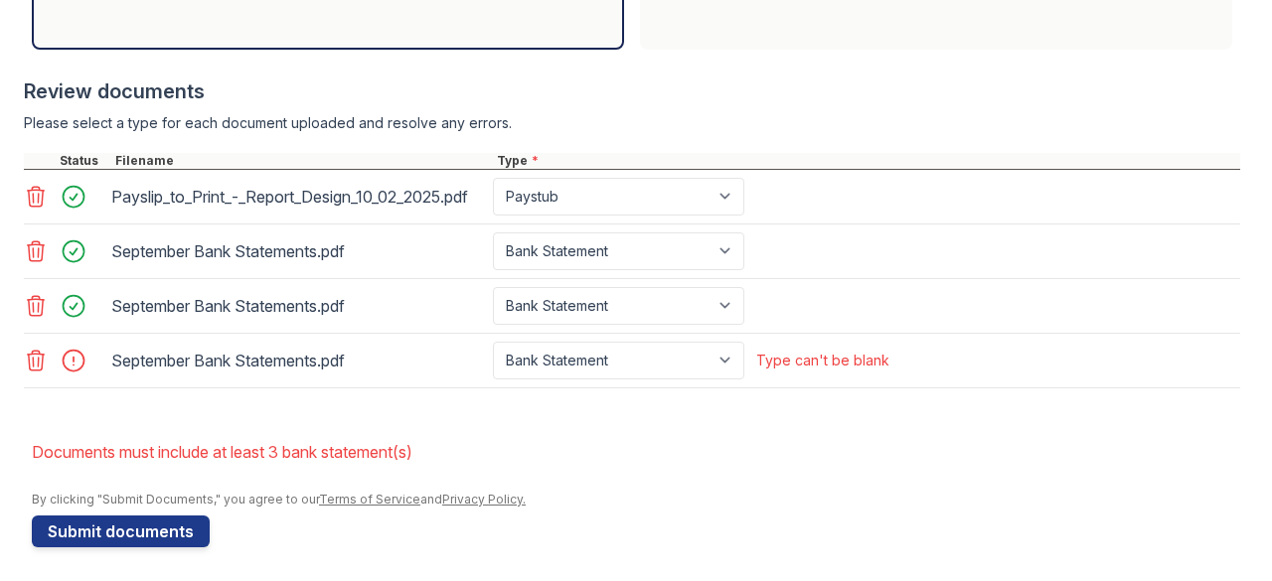
click at [497, 472] on li "Documents must include at least 3 bank statement(s)" at bounding box center [636, 452] width 1208 height 40
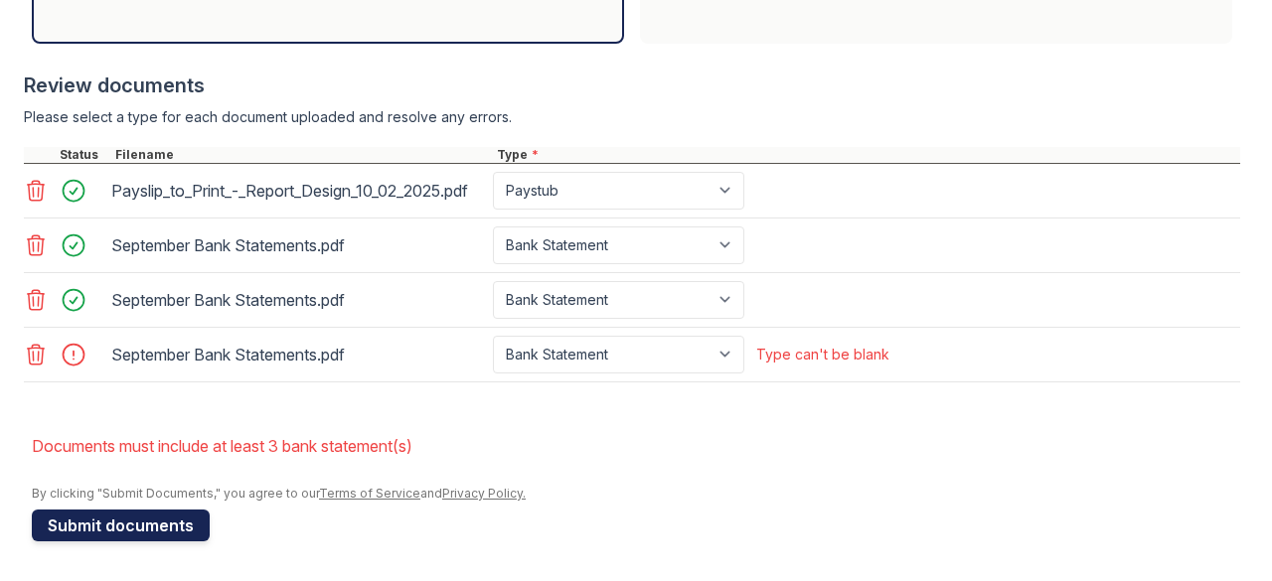
click at [128, 529] on button "Submit documents" at bounding box center [121, 526] width 178 height 32
